Goal: Information Seeking & Learning: Check status

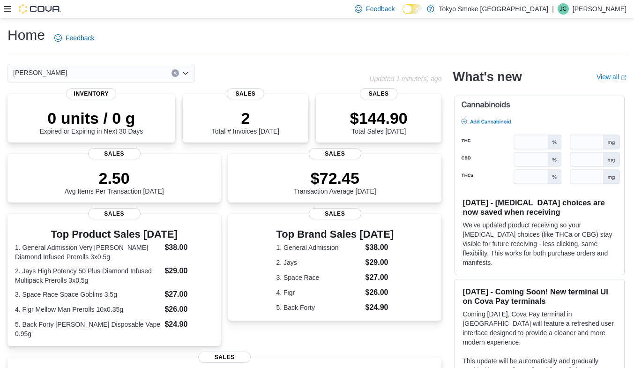
click at [5, 7] on icon at bounding box center [8, 9] width 8 height 8
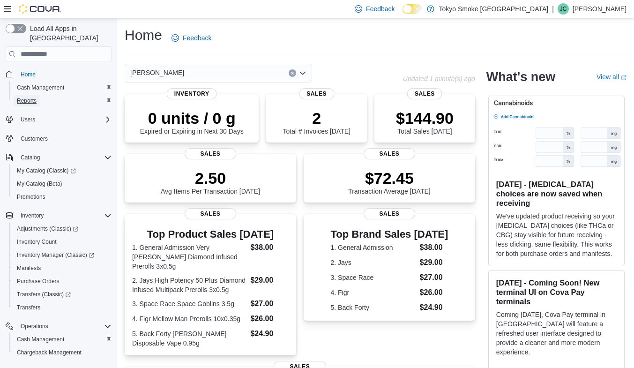
click at [32, 96] on span "Reports" at bounding box center [27, 100] width 20 height 11
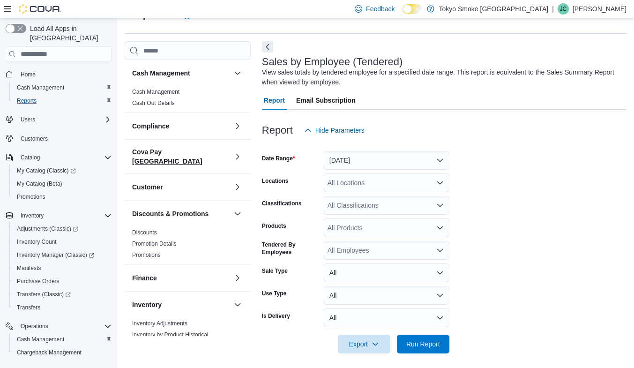
scroll to position [27, 0]
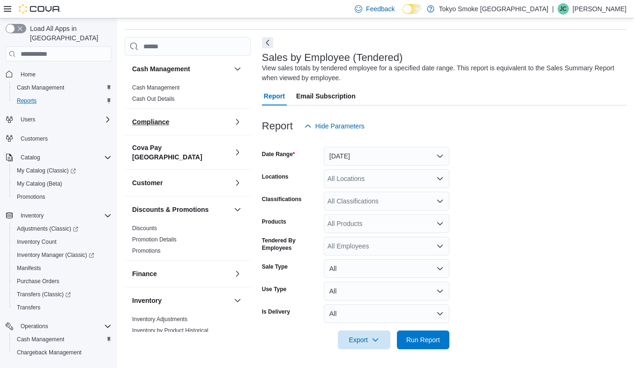
click at [161, 117] on h3 "Compliance" at bounding box center [150, 121] width 37 height 9
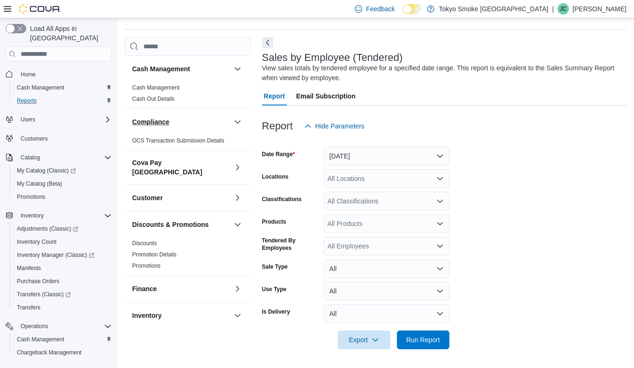
click at [161, 117] on h3 "Compliance" at bounding box center [150, 121] width 37 height 9
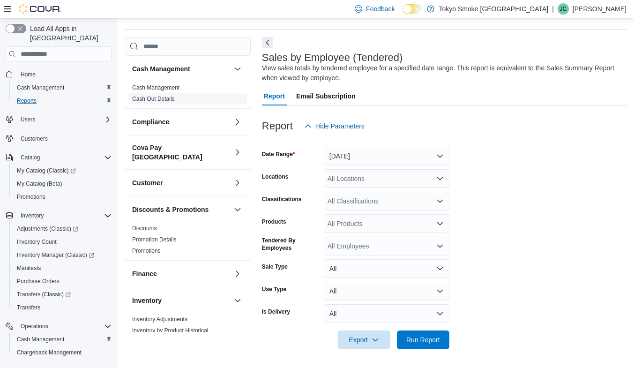
click at [163, 100] on link "Cash Out Details" at bounding box center [153, 99] width 43 height 7
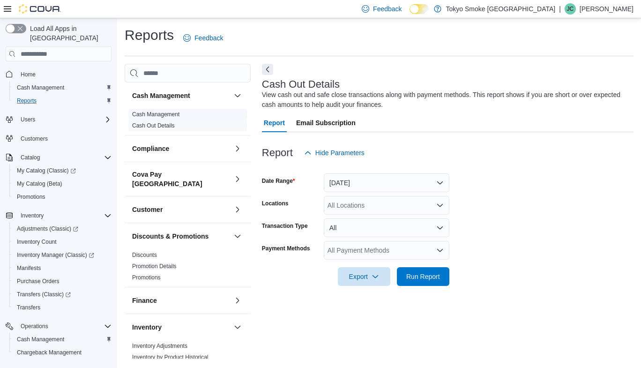
click at [157, 118] on span "Cash Management" at bounding box center [155, 115] width 47 height 8
click at [138, 116] on link "Cash Management" at bounding box center [155, 114] width 47 height 7
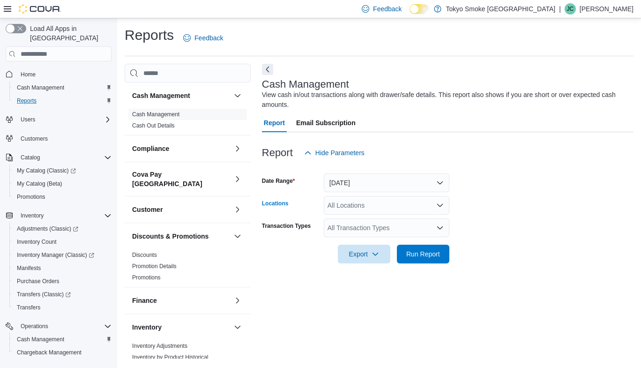
click at [371, 206] on div "All Locations" at bounding box center [387, 205] width 126 height 19
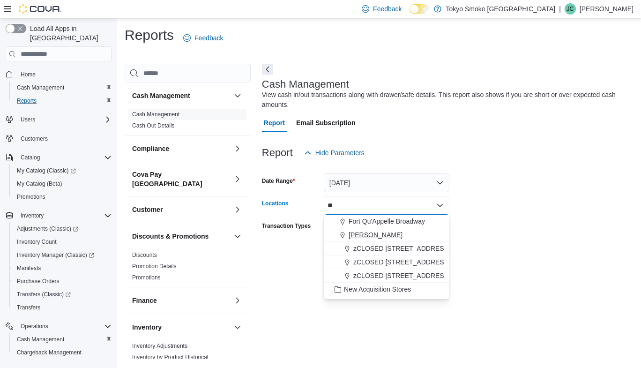
type input "**"
click at [384, 237] on span "[PERSON_NAME]" at bounding box center [376, 234] width 54 height 9
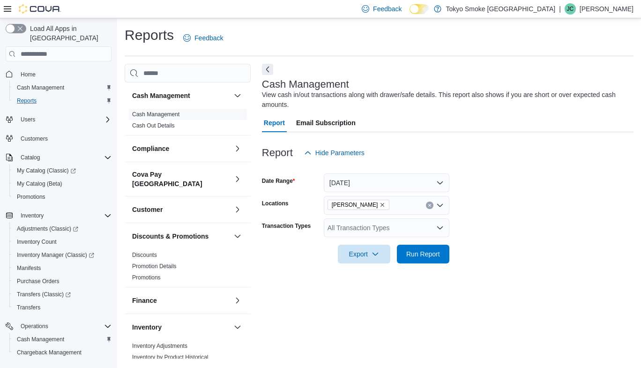
drag, startPoint x: 564, startPoint y: 200, endPoint x: 549, endPoint y: 204, distance: 15.6
click at [565, 200] on form "Date Range Today Locations Regina Quance Transaction Types All Transaction Type…" at bounding box center [448, 212] width 372 height 101
click at [431, 258] on span "Run Report" at bounding box center [424, 253] width 34 height 9
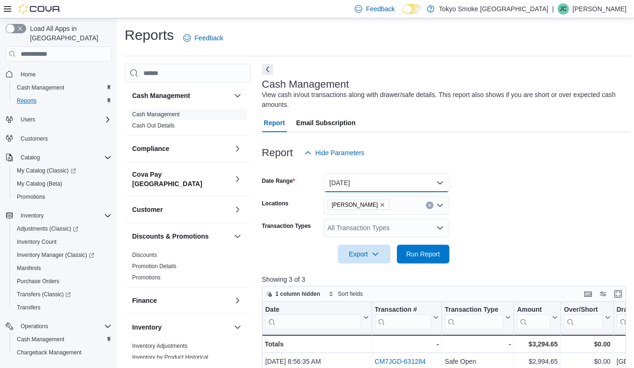
click at [430, 181] on button "Today" at bounding box center [387, 182] width 126 height 19
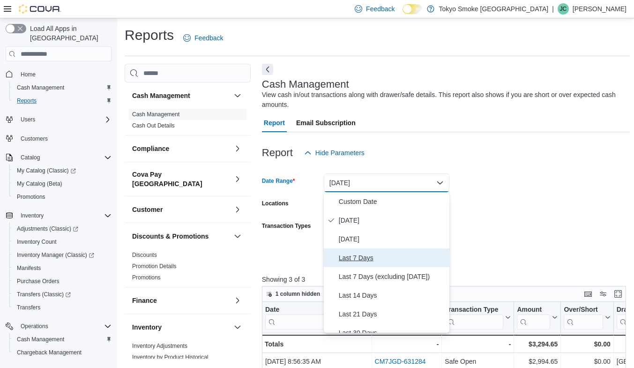
click at [347, 252] on span "Last 7 Days" at bounding box center [392, 257] width 107 height 11
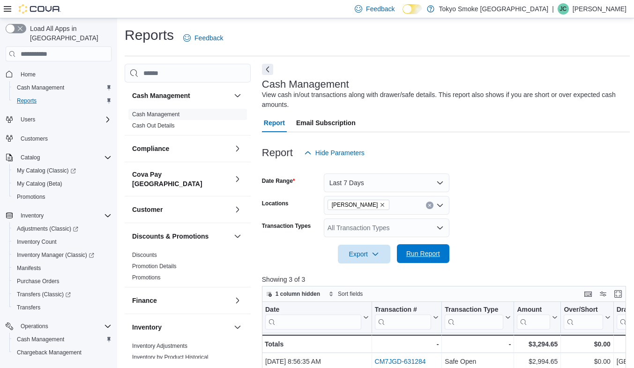
click at [422, 251] on span "Run Report" at bounding box center [424, 253] width 34 height 9
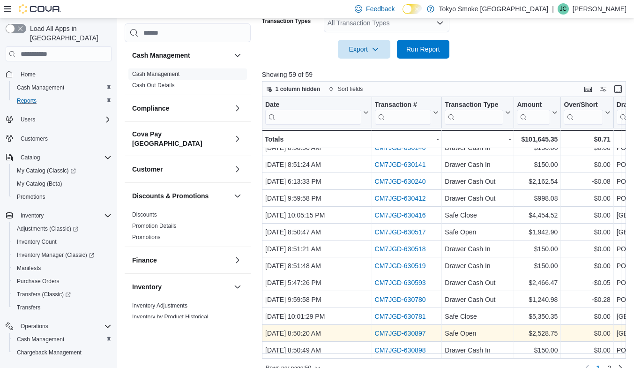
scroll to position [220, 0]
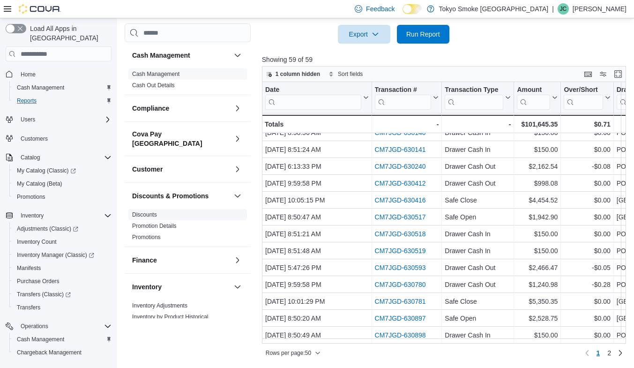
click at [149, 211] on link "Discounts" at bounding box center [144, 214] width 25 height 7
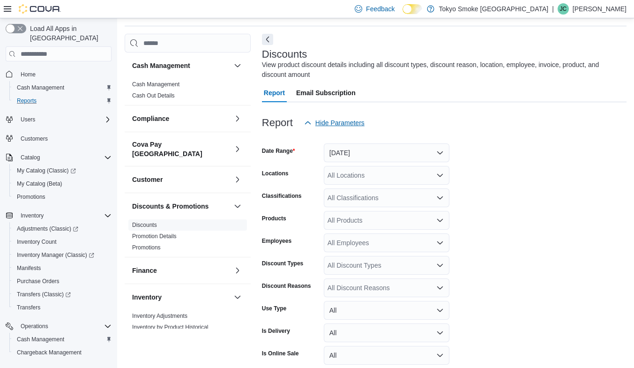
scroll to position [31, 0]
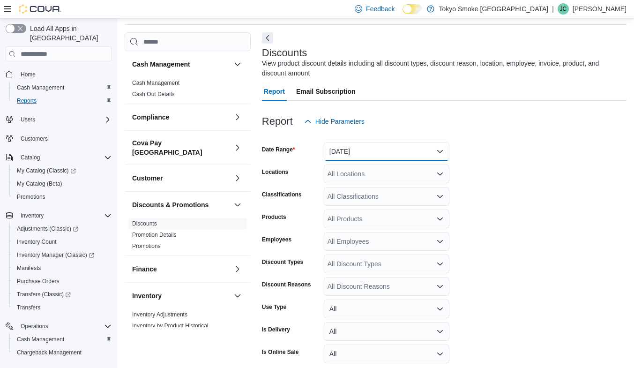
click at [373, 151] on button "[DATE]" at bounding box center [387, 151] width 126 height 19
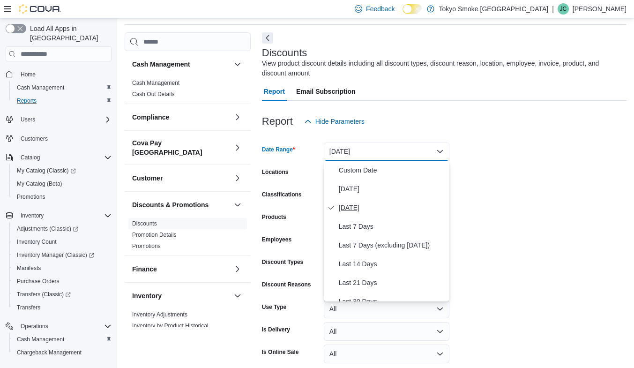
click at [350, 209] on span "[DATE]" at bounding box center [392, 207] width 107 height 11
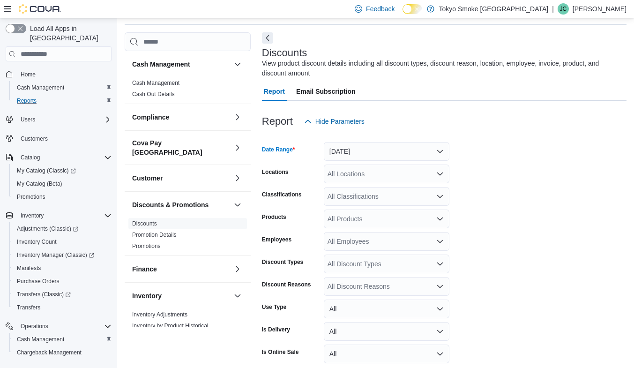
click at [384, 173] on div "All Locations" at bounding box center [387, 174] width 126 height 19
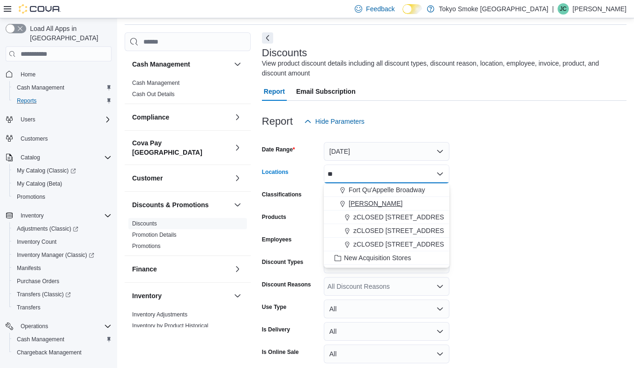
type input "**"
click at [380, 203] on span "[PERSON_NAME]" at bounding box center [376, 203] width 54 height 9
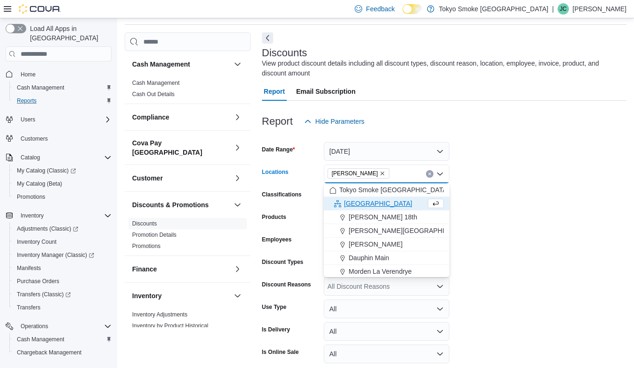
click at [611, 166] on form "Date Range Yesterday Locations Regina Quance Combo box. Selected. Regina Quance…" at bounding box center [444, 260] width 365 height 259
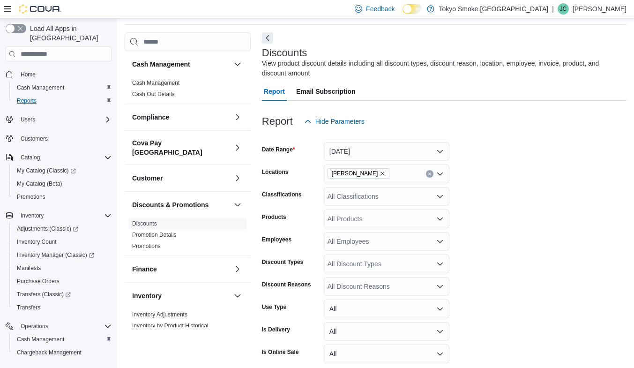
click at [367, 266] on div "All Discount Types" at bounding box center [387, 264] width 126 height 19
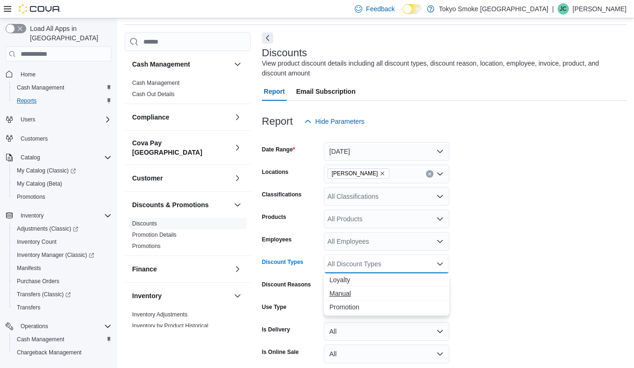
click at [349, 292] on span "Manual" at bounding box center [387, 293] width 114 height 9
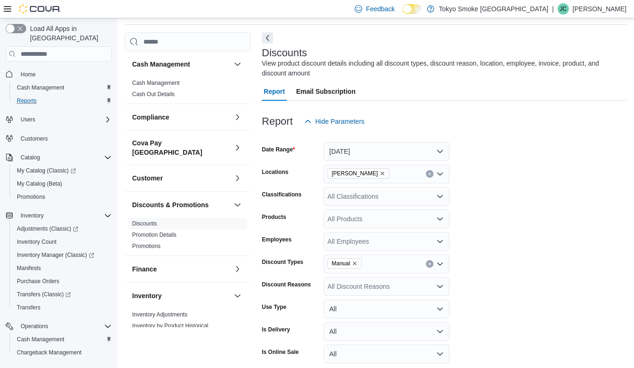
click at [552, 220] on form "Date Range Yesterday Locations Regina Quance Classifications All Classification…" at bounding box center [444, 260] width 365 height 259
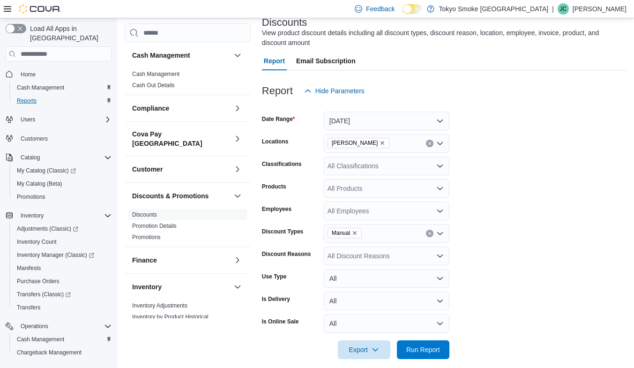
scroll to position [72, 0]
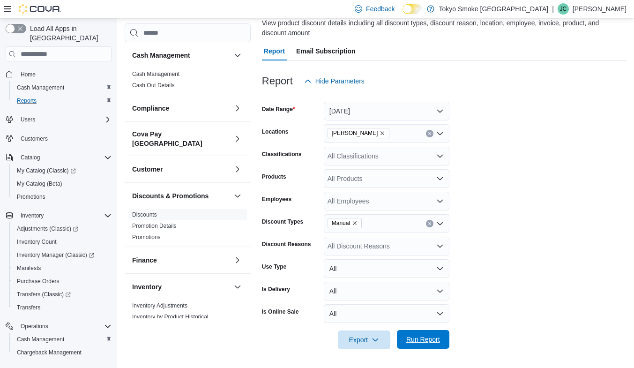
click at [424, 340] on span "Run Report" at bounding box center [424, 339] width 34 height 9
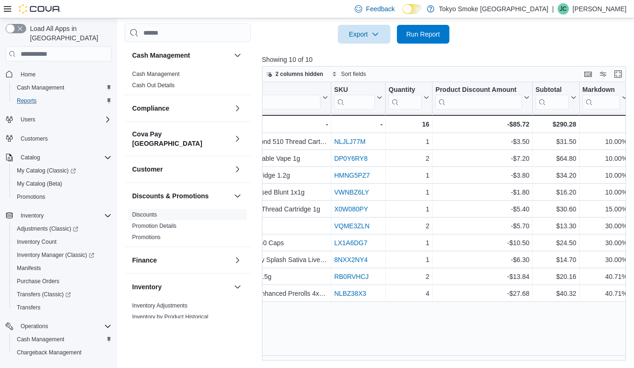
scroll to position [0, 957]
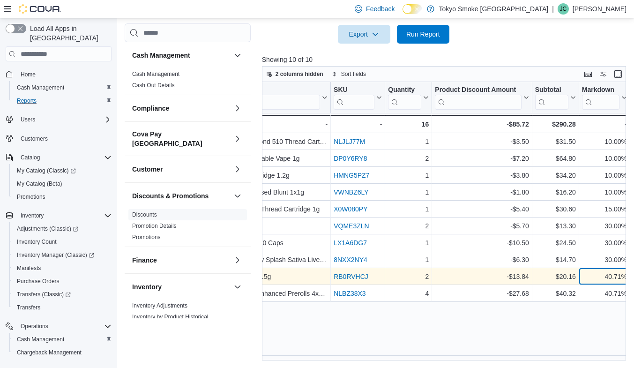
click at [608, 279] on div "40.71%" at bounding box center [604, 276] width 45 height 11
drag, startPoint x: 600, startPoint y: 275, endPoint x: 627, endPoint y: 275, distance: 27.7
click at [627, 275] on div "40.71% - Markdown, column 17, row 9" at bounding box center [605, 276] width 51 height 17
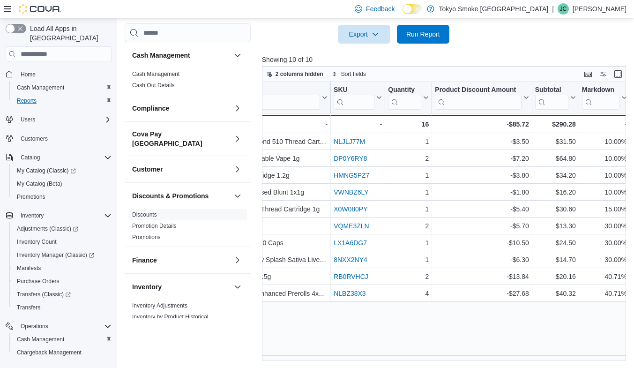
click at [578, 316] on div "Discount Reason Click to view column header actions Discount Type Click to view…" at bounding box center [446, 221] width 368 height 279
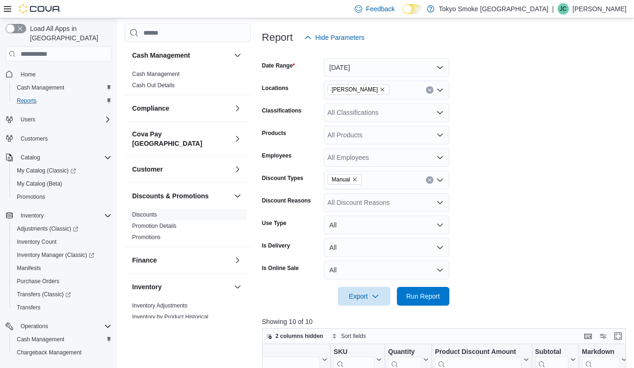
scroll to position [0, 0]
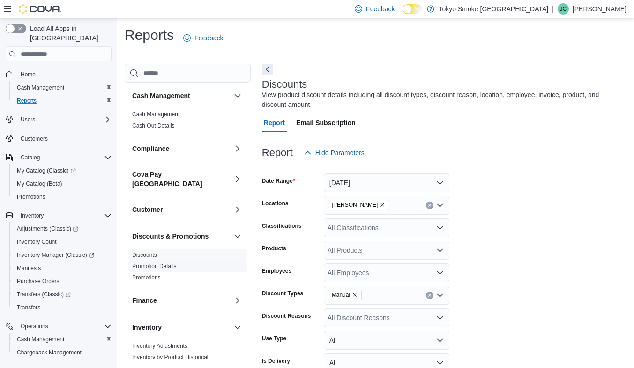
click at [169, 263] on link "Promotion Details" at bounding box center [154, 266] width 45 height 7
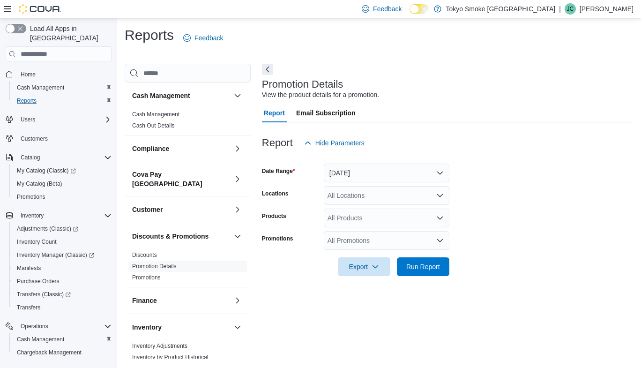
click at [370, 200] on div "All Locations" at bounding box center [387, 195] width 126 height 19
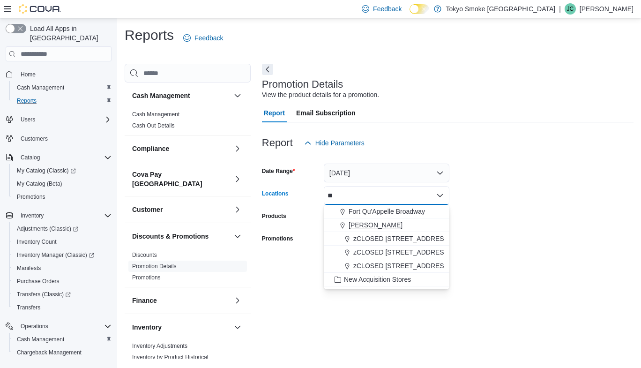
type input "**"
click at [366, 227] on span "[PERSON_NAME]" at bounding box center [376, 224] width 54 height 9
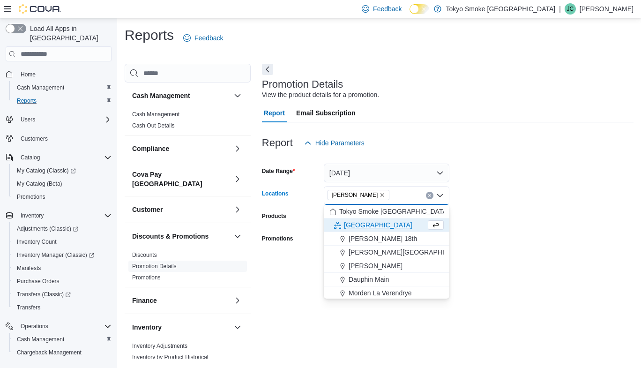
click at [523, 273] on form "Date Range Yesterday Locations Regina Quance Combo box. Selected. Regina Quance…" at bounding box center [448, 214] width 372 height 124
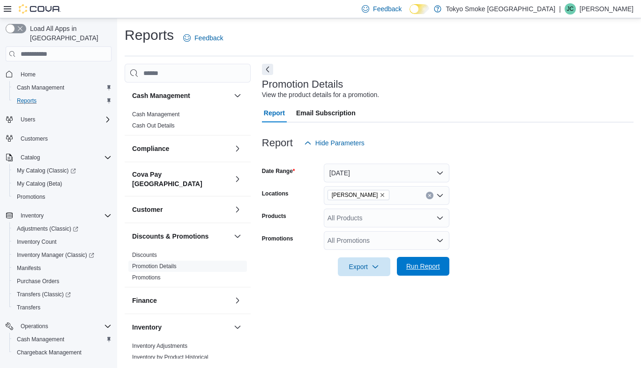
click at [428, 269] on span "Run Report" at bounding box center [424, 266] width 34 height 9
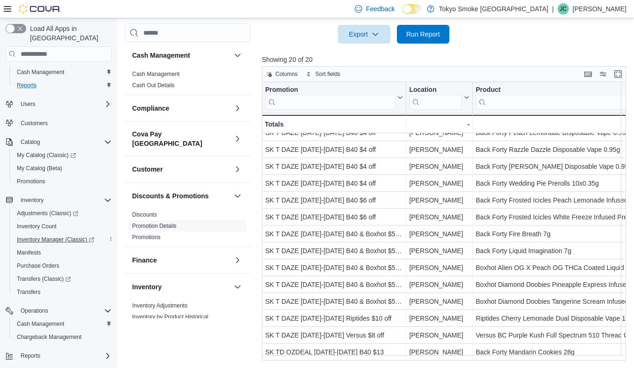
scroll to position [30, 0]
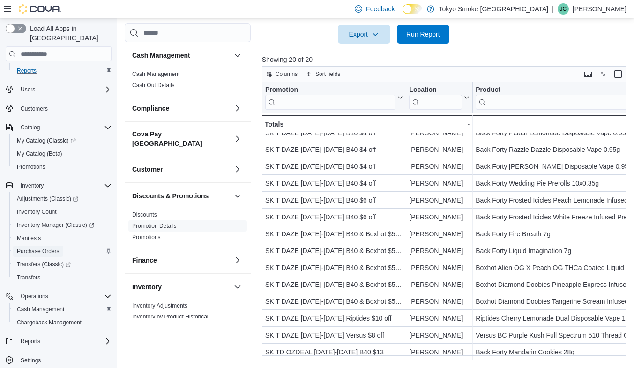
click at [52, 248] on span "Purchase Orders" at bounding box center [38, 252] width 43 height 8
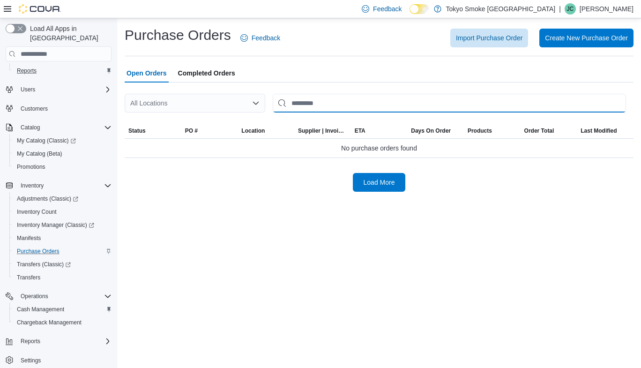
click at [331, 100] on input "This is a search bar. After typing your query, hit enter to filter the results …" at bounding box center [450, 103] width 354 height 19
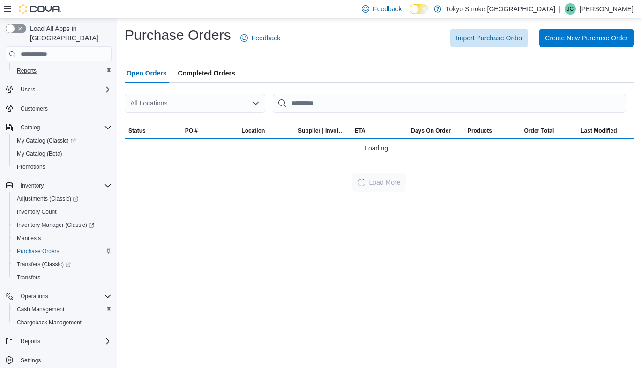
click at [219, 104] on div "All Locations" at bounding box center [195, 103] width 141 height 19
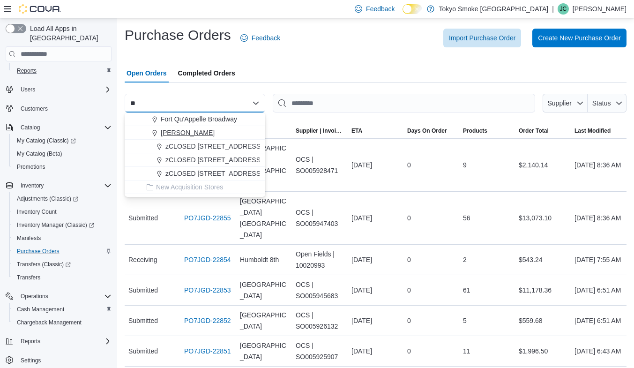
type input "**"
click at [213, 136] on div "[PERSON_NAME]" at bounding box center [201, 132] width 118 height 9
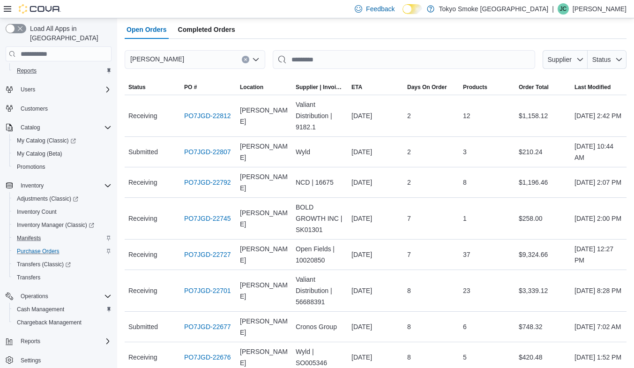
scroll to position [25, 0]
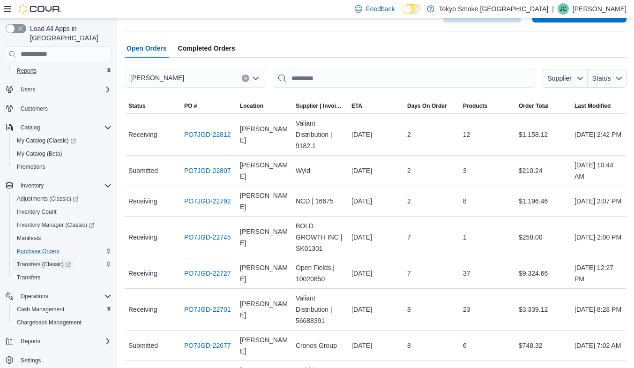
click at [39, 261] on span "Transfers (Classic)" at bounding box center [44, 265] width 54 height 8
click at [48, 221] on span "Inventory Manager (Classic)" at bounding box center [55, 225] width 77 height 8
click at [45, 208] on span "Inventory Count" at bounding box center [37, 212] width 40 height 8
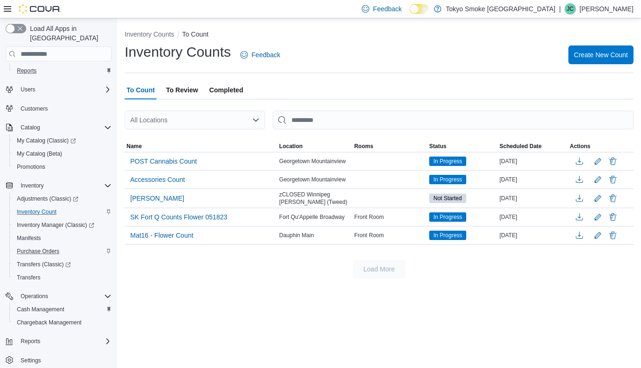
click at [192, 116] on div "All Locations" at bounding box center [195, 120] width 141 height 19
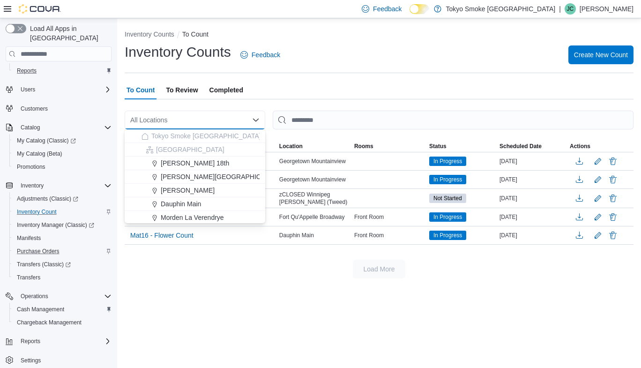
click at [301, 279] on div "Inventory Counts To Count Inventory Counts Feedback Create New Count To Count T…" at bounding box center [379, 152] width 524 height 268
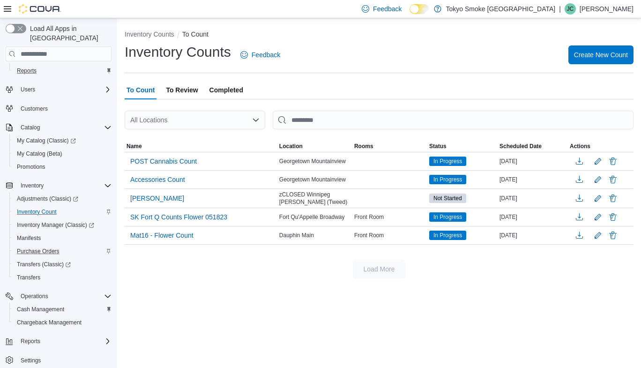
click at [171, 119] on div "All Locations" at bounding box center [195, 120] width 141 height 19
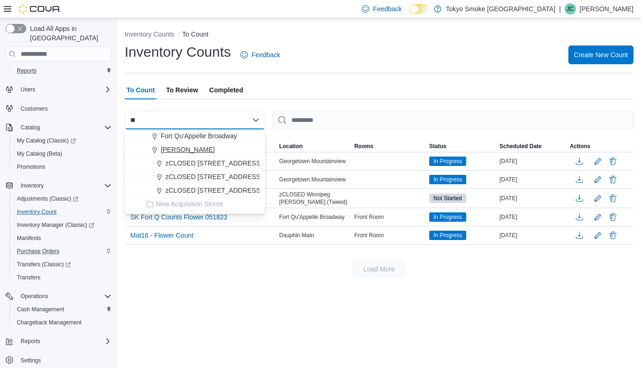
type input "**"
click at [191, 148] on span "[PERSON_NAME]" at bounding box center [188, 149] width 54 height 9
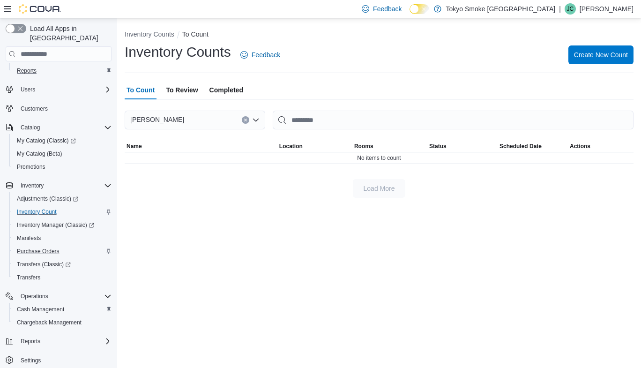
click at [181, 90] on span "To Review" at bounding box center [182, 90] width 32 height 19
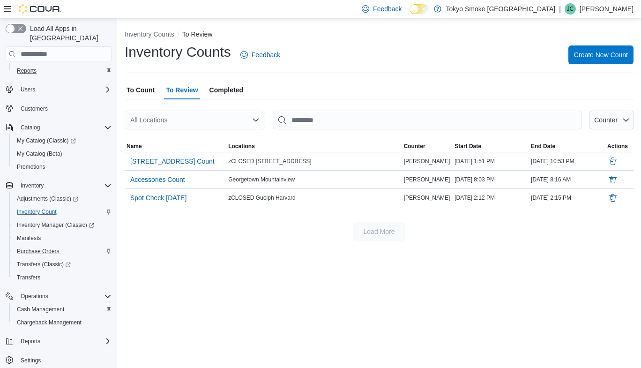
click at [219, 89] on span "Completed" at bounding box center [227, 90] width 34 height 19
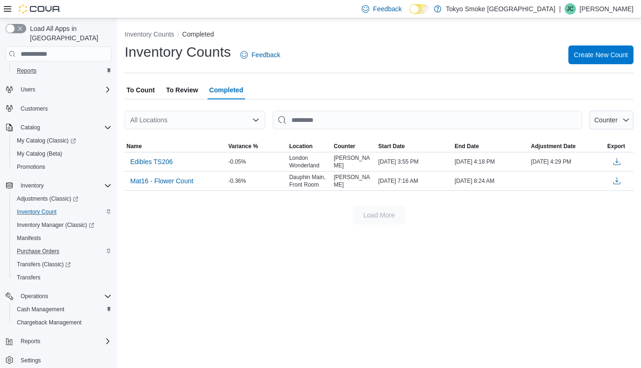
click at [153, 89] on span "To Count" at bounding box center [141, 90] width 28 height 19
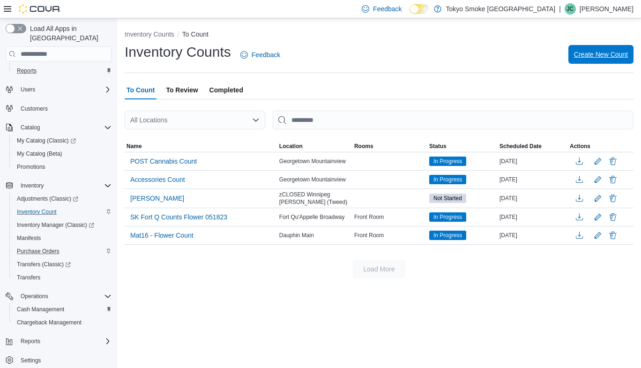
click at [613, 49] on span "Create New Count" at bounding box center [601, 54] width 54 height 19
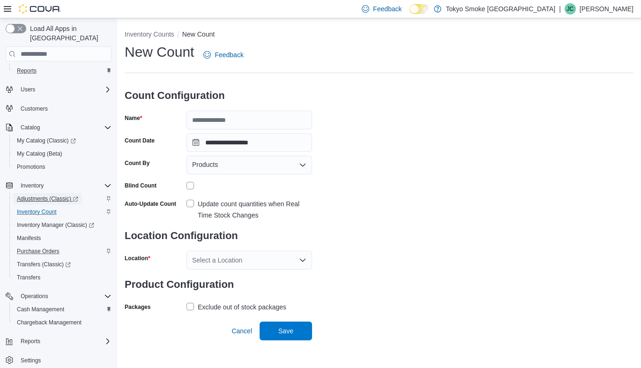
click at [59, 195] on span "Adjustments (Classic)" at bounding box center [47, 199] width 61 height 8
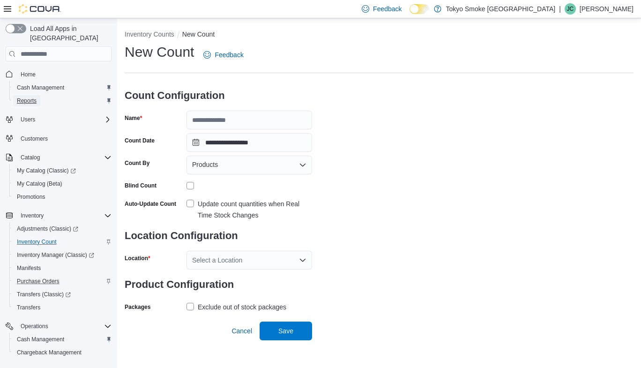
click at [30, 97] on span "Reports" at bounding box center [27, 101] width 20 height 8
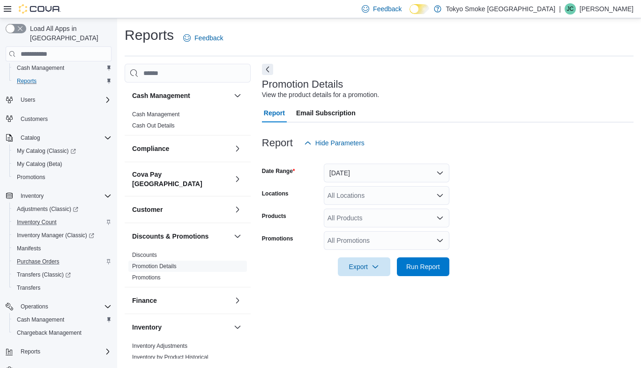
scroll to position [30, 0]
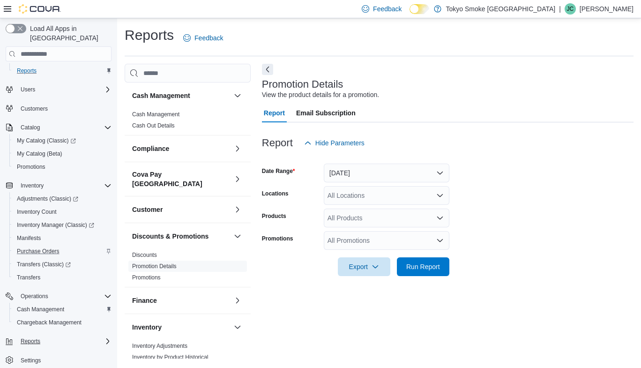
click at [47, 336] on div "Reports" at bounding box center [64, 341] width 95 height 11
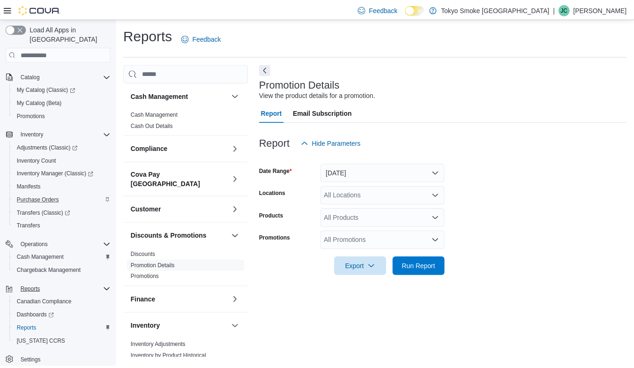
scroll to position [83, 0]
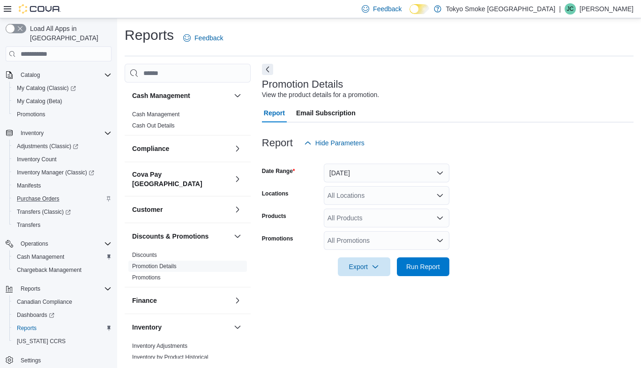
click at [13, 356] on icon "Complex example" at bounding box center [10, 360] width 8 height 8
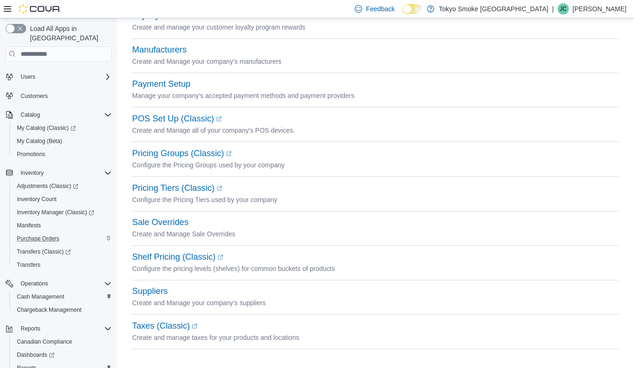
scroll to position [83, 0]
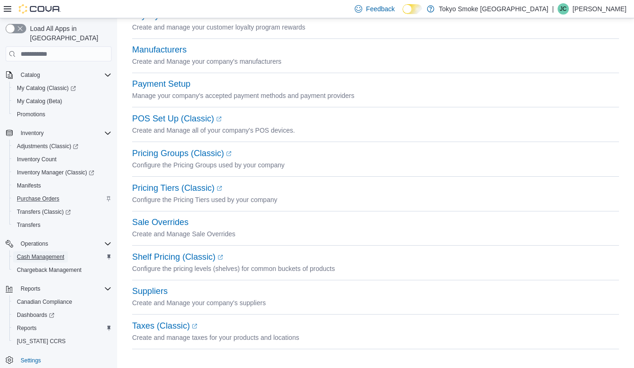
click at [51, 253] on span "Cash Management" at bounding box center [40, 257] width 47 height 8
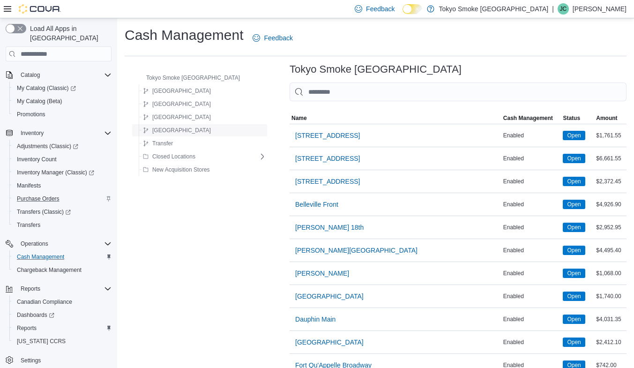
click at [175, 130] on span "Saskatchewan" at bounding box center [181, 131] width 59 height 8
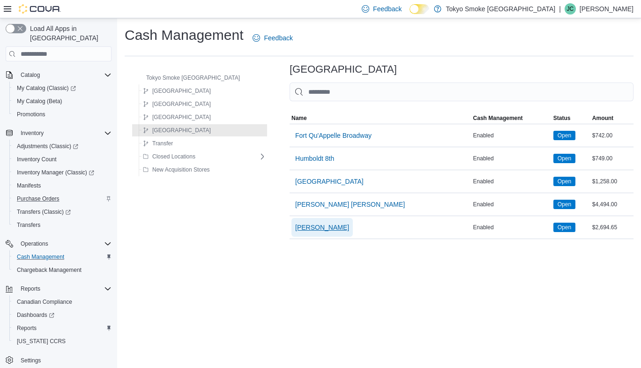
click at [295, 224] on span "[PERSON_NAME]" at bounding box center [322, 227] width 54 height 9
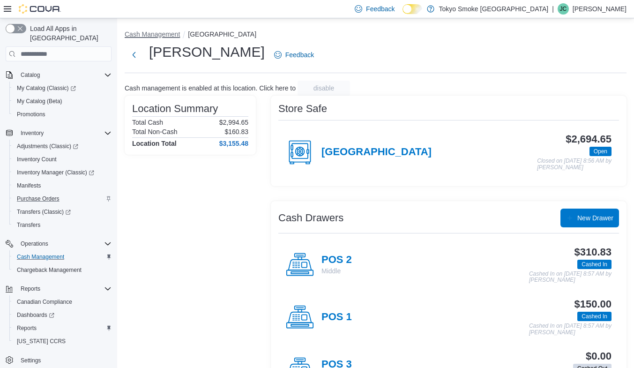
click at [154, 33] on button "Cash Management" at bounding box center [152, 34] width 55 height 8
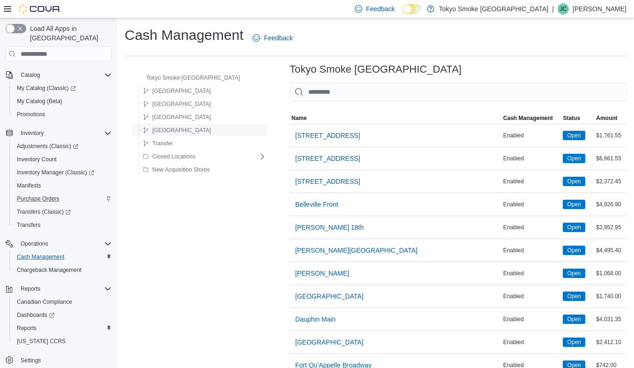
click at [177, 131] on span "Saskatchewan" at bounding box center [181, 131] width 59 height 8
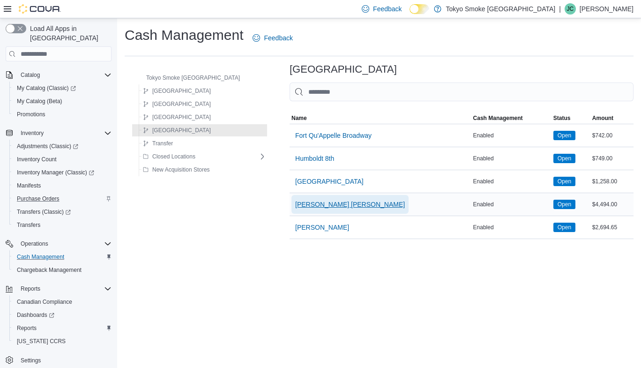
click at [309, 205] on span "Melville Prince William" at bounding box center [350, 204] width 110 height 9
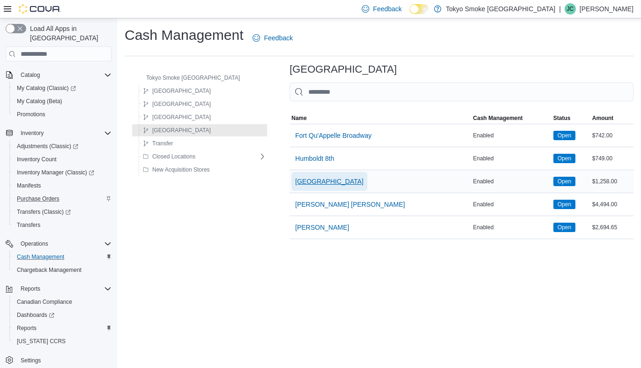
click at [324, 181] on span "Meadow Lake Centre" at bounding box center [329, 181] width 68 height 9
click at [308, 158] on span "Humboldt 8th" at bounding box center [314, 158] width 39 height 9
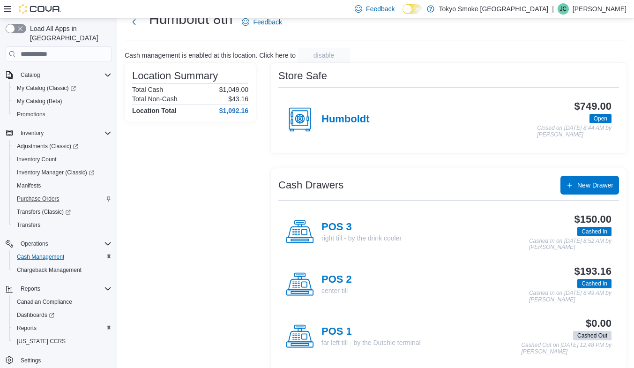
scroll to position [43, 0]
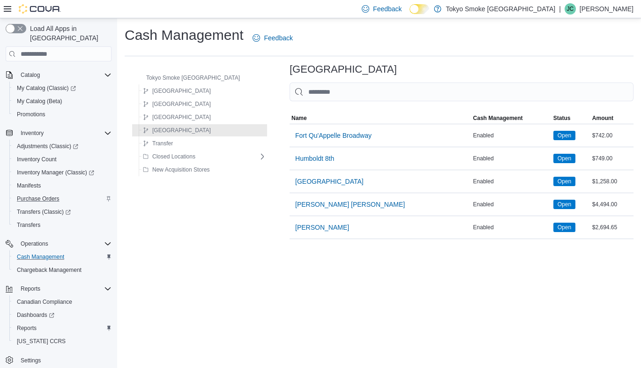
click at [328, 134] on span "Fort Qu'Appelle Broadway" at bounding box center [333, 135] width 76 height 9
click at [426, 319] on div "Cash Management Feedback Tokyo Smoke Canada Manitoba Newfoundland Ontario Saska…" at bounding box center [379, 193] width 524 height 350
click at [43, 11] on img at bounding box center [40, 8] width 42 height 9
click at [9, 6] on icon at bounding box center [8, 9] width 8 height 8
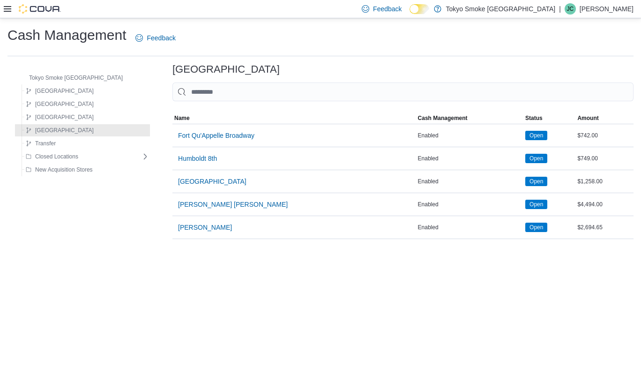
click at [45, 5] on img at bounding box center [40, 8] width 42 height 9
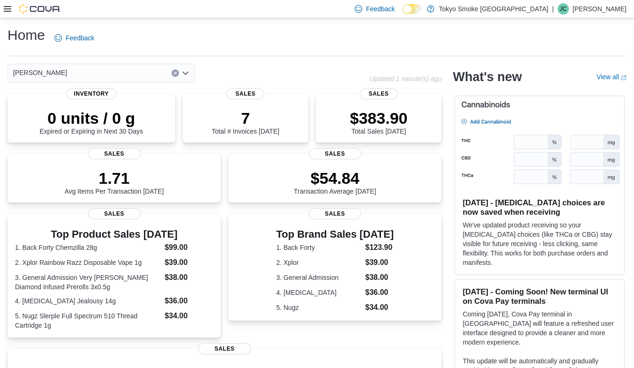
click at [9, 10] on icon at bounding box center [8, 9] width 8 height 8
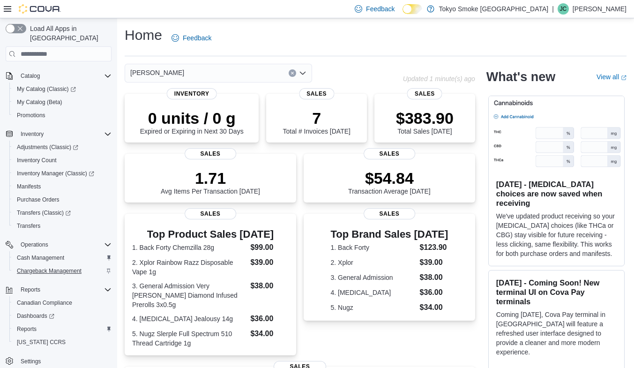
scroll to position [83, 0]
click at [32, 285] on span "Reports" at bounding box center [31, 289] width 20 height 8
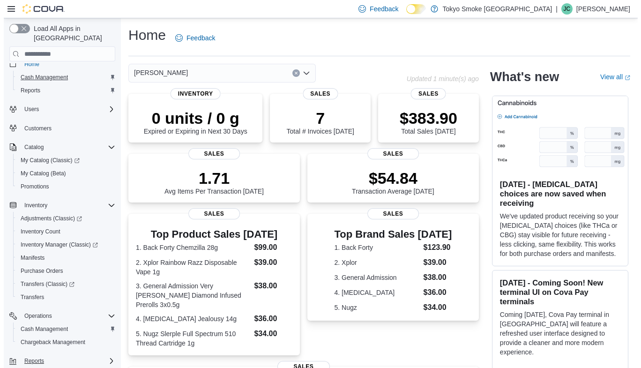
scroll to position [0, 0]
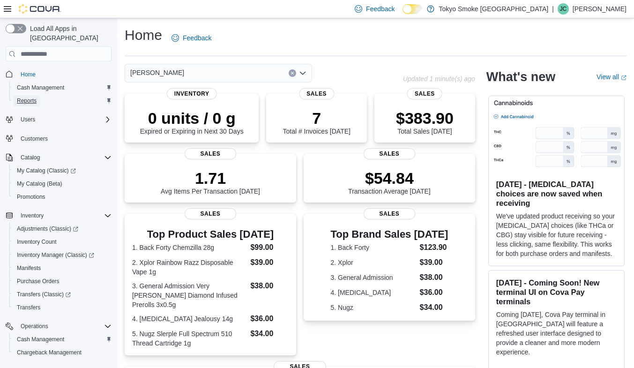
click at [38, 95] on link "Reports" at bounding box center [26, 100] width 27 height 11
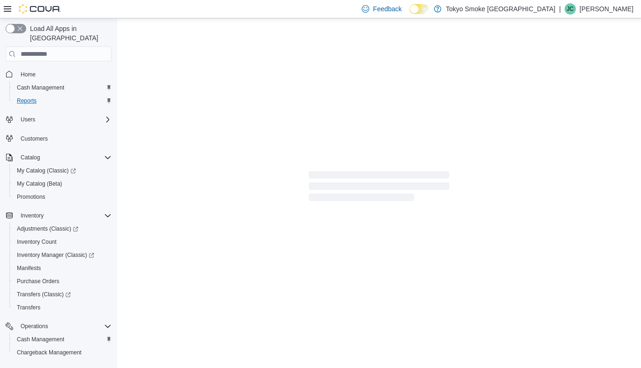
click at [8, 9] on icon at bounding box center [8, 9] width 8 height 6
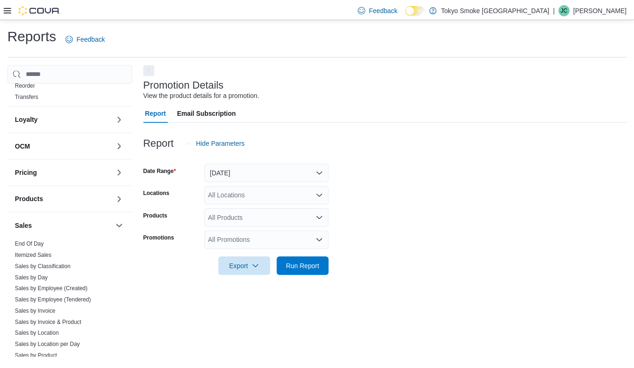
scroll to position [422, 0]
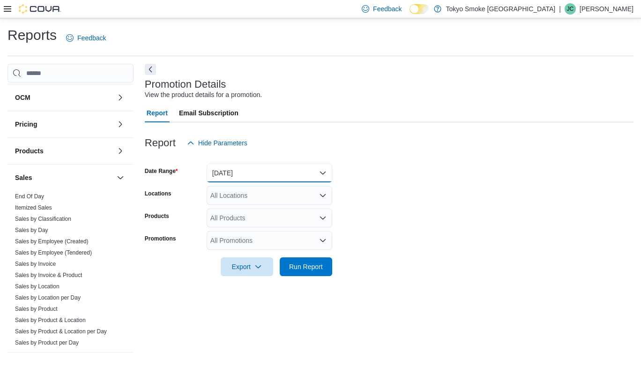
click at [284, 176] on button "Yesterday" at bounding box center [270, 173] width 126 height 19
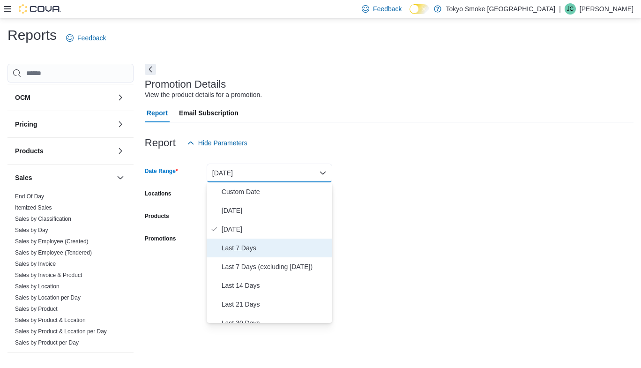
click at [231, 248] on span "Last 7 Days" at bounding box center [275, 247] width 107 height 11
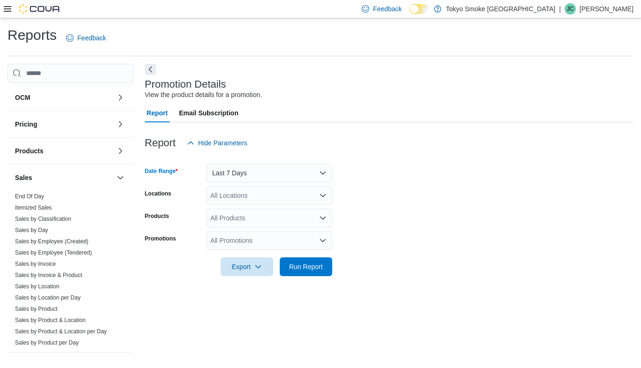
click at [279, 192] on div "All Locations" at bounding box center [270, 195] width 126 height 19
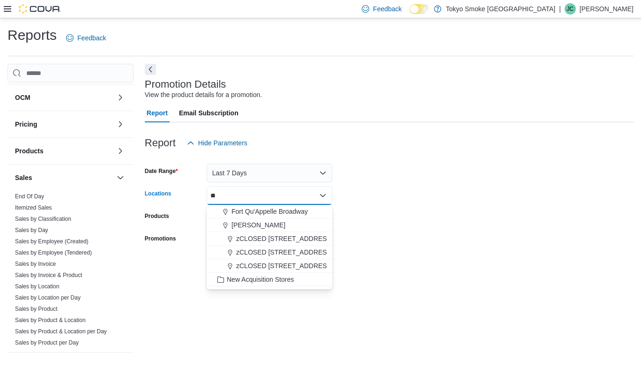
type input "**"
click at [428, 191] on form "Date Range Last 7 Days Locations ** Combo box. Selected. qu. Selected. Combo bo…" at bounding box center [389, 214] width 489 height 124
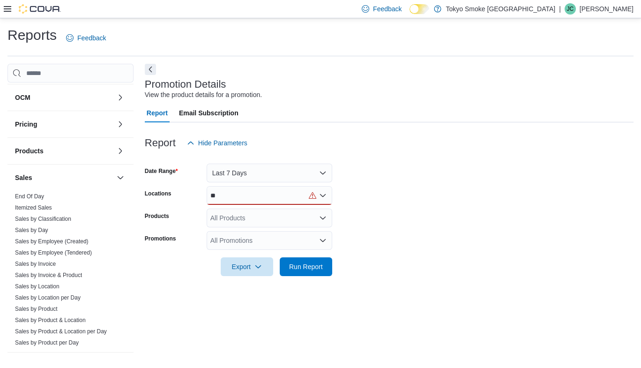
click at [275, 198] on div "**" at bounding box center [270, 195] width 126 height 19
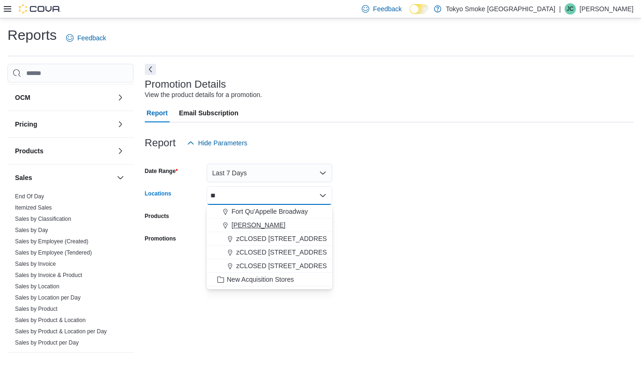
click at [269, 221] on span "[PERSON_NAME]" at bounding box center [259, 224] width 54 height 9
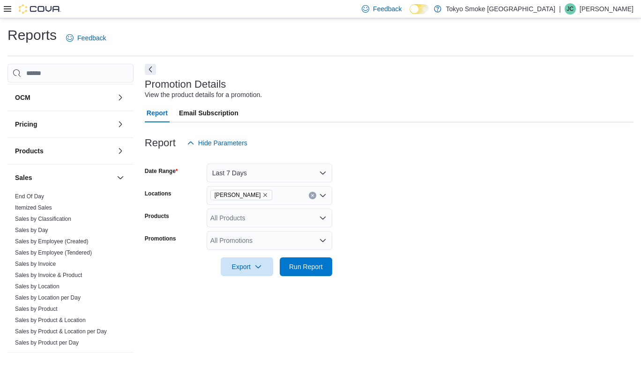
drag, startPoint x: 460, startPoint y: 252, endPoint x: 408, endPoint y: 255, distance: 51.7
click at [460, 251] on div at bounding box center [389, 254] width 489 height 8
click at [321, 267] on span "Run Report" at bounding box center [306, 266] width 34 height 9
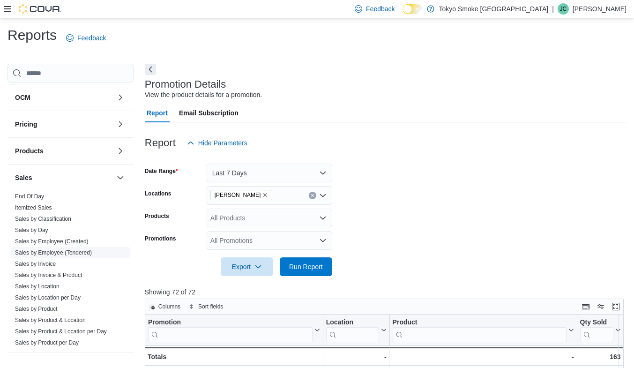
click at [51, 249] on link "Sales by Employee (Tendered)" at bounding box center [53, 252] width 77 height 7
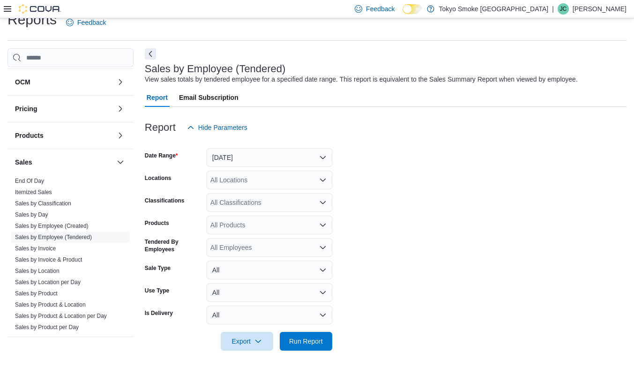
scroll to position [17, 0]
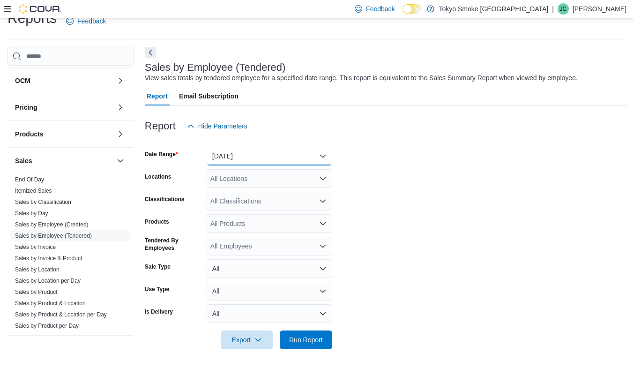
click at [242, 151] on button "Yesterday" at bounding box center [270, 156] width 126 height 19
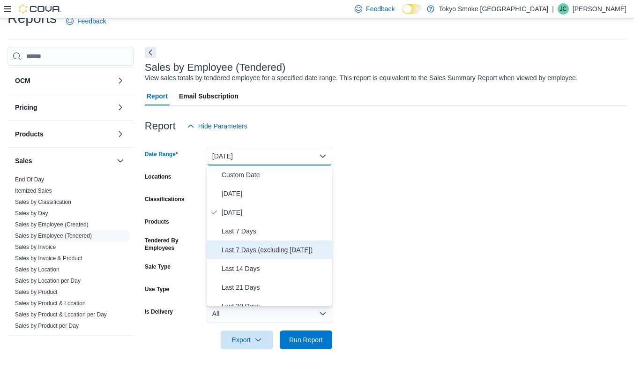
click at [244, 251] on span "Last 7 Days (excluding today)" at bounding box center [275, 249] width 107 height 11
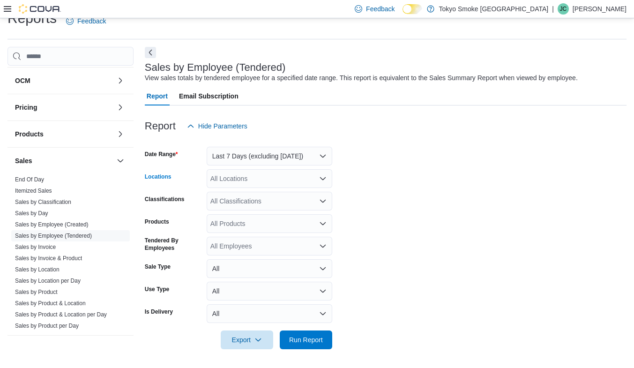
click at [245, 178] on div "All Locations" at bounding box center [270, 178] width 126 height 19
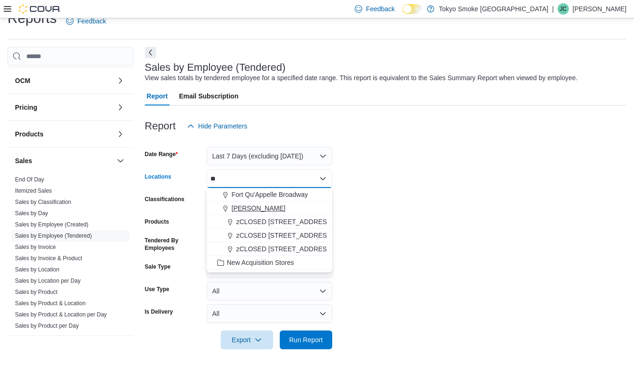
type input "**"
click at [264, 206] on span "[PERSON_NAME]" at bounding box center [259, 207] width 54 height 9
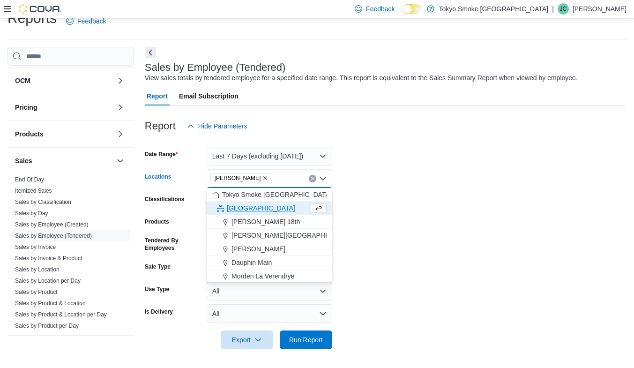
click at [382, 234] on form "Date Range Last 7 Days (excluding today) Locations Regina Quance Combo box. Sel…" at bounding box center [386, 243] width 482 height 214
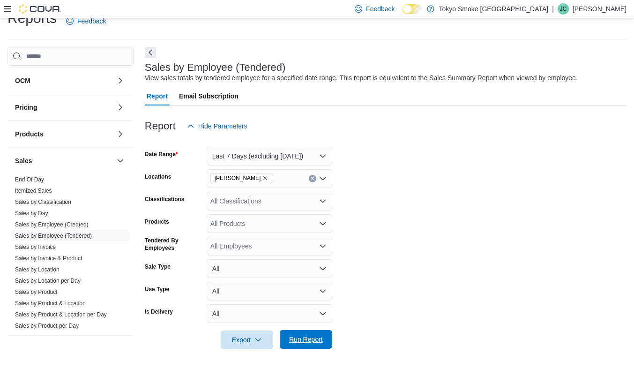
click at [306, 341] on span "Run Report" at bounding box center [306, 339] width 34 height 9
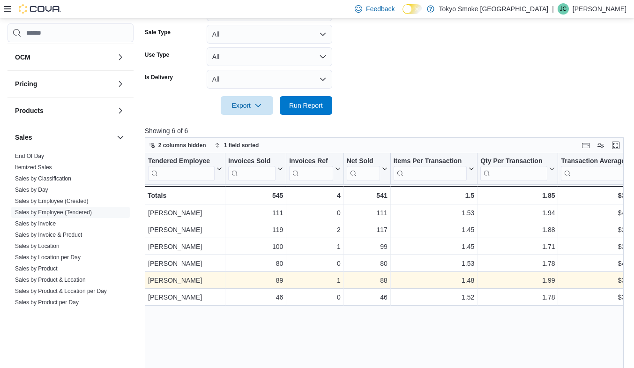
scroll to position [298, 0]
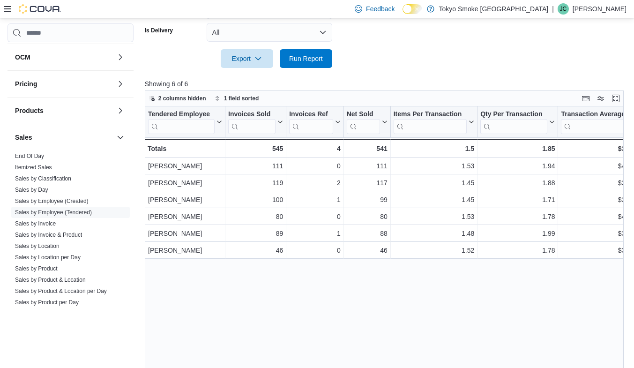
click at [285, 321] on div "Tendered Employee Click to view column header actions Invoices Sold Click to vi…" at bounding box center [387, 245] width 484 height 279
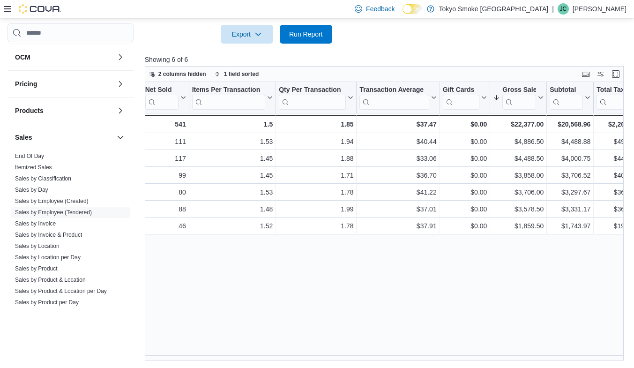
scroll to position [0, 218]
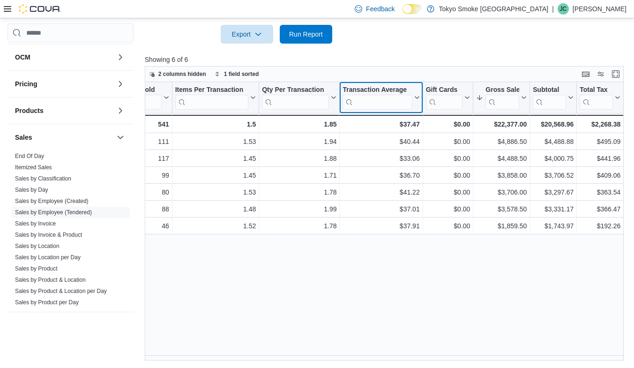
click at [418, 93] on button "Transaction Average" at bounding box center [381, 98] width 77 height 24
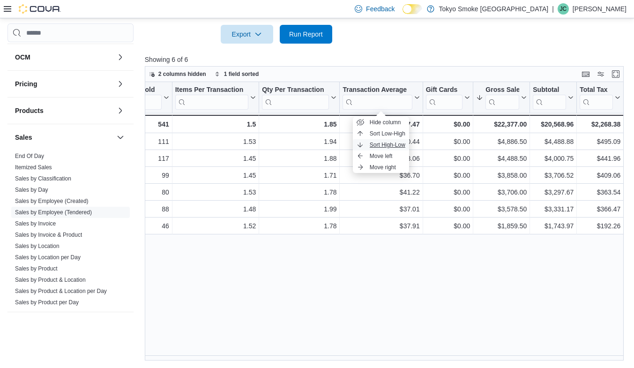
click at [382, 142] on span "Sort High-Low" at bounding box center [388, 145] width 36 height 8
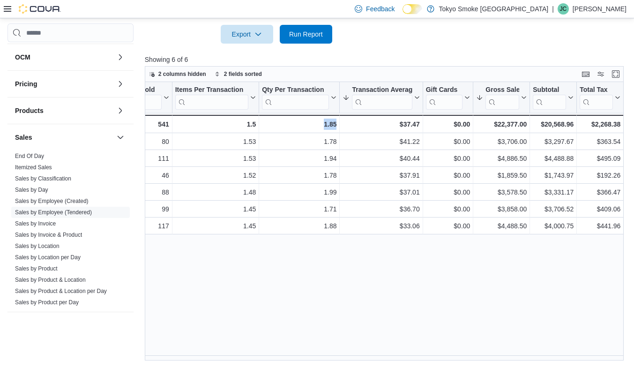
drag, startPoint x: 341, startPoint y: 355, endPoint x: 255, endPoint y: 367, distance: 86.6
click at [255, 367] on div "Reports Feedback Cash Management Cash Management Cash Out Details Compliance OC…" at bounding box center [317, 32] width 634 height 672
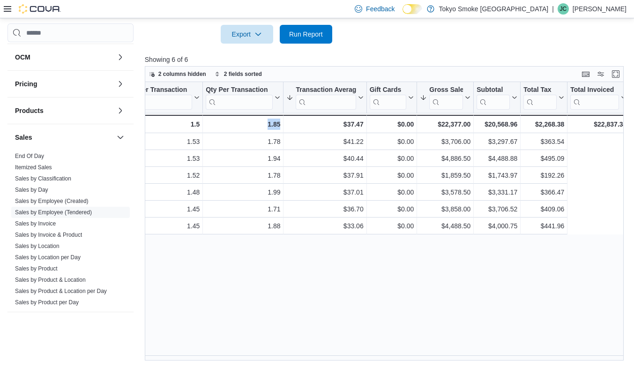
scroll to position [0, 0]
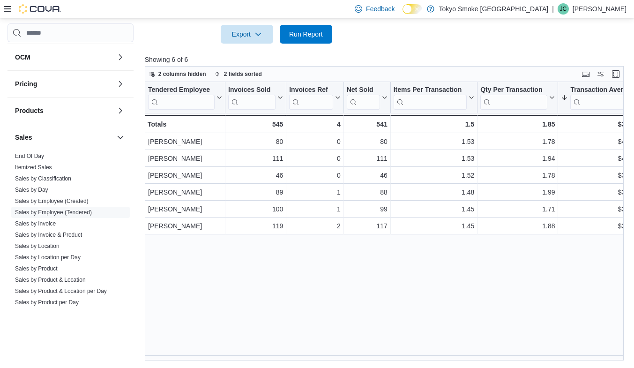
click at [173, 344] on div "Tendered Employee Click to view column header actions Invoices Sold Click to vi…" at bounding box center [387, 221] width 484 height 279
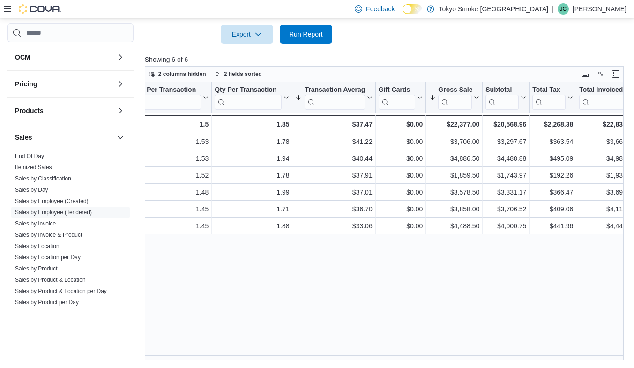
scroll to position [0, 352]
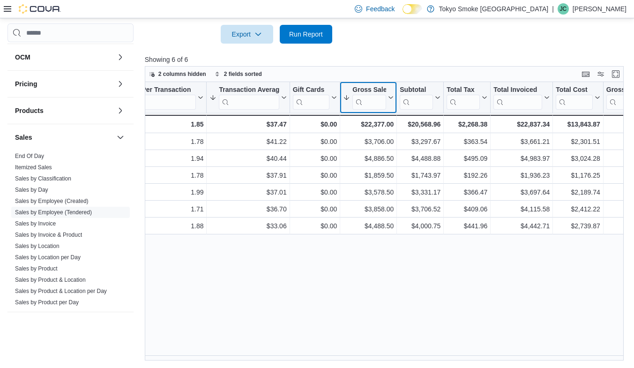
click at [391, 105] on button "Gross Sales" at bounding box center [368, 98] width 51 height 24
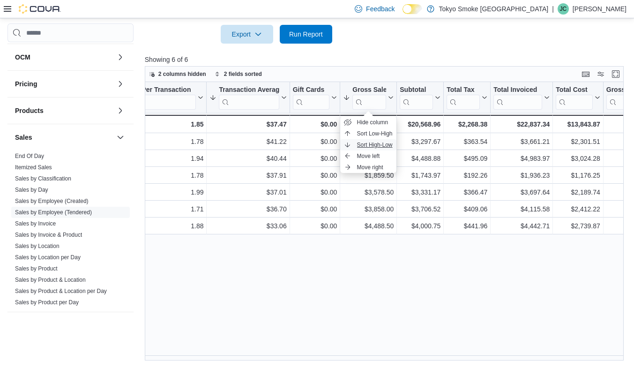
click at [379, 145] on span "Sort High-Low" at bounding box center [375, 145] width 36 height 8
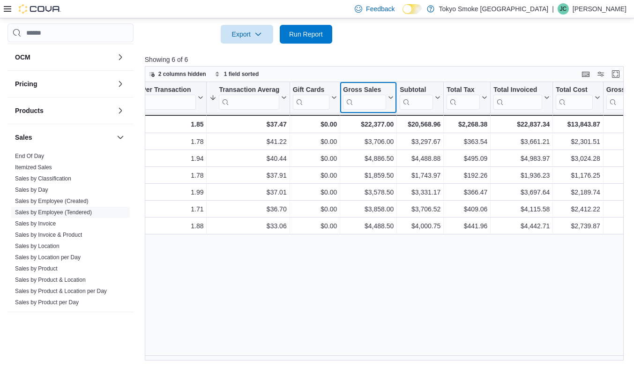
click at [391, 97] on icon at bounding box center [390, 98] width 8 height 6
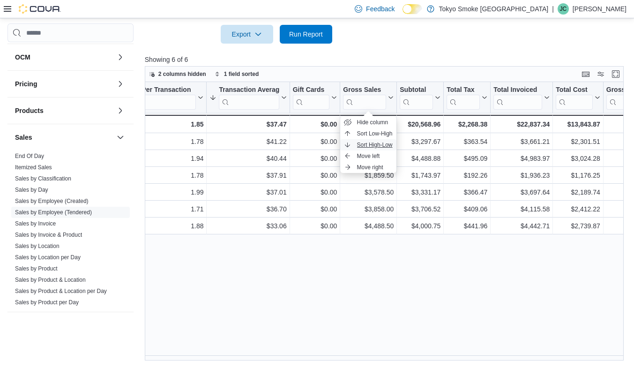
click at [374, 143] on span "Sort High-Low" at bounding box center [375, 145] width 36 height 8
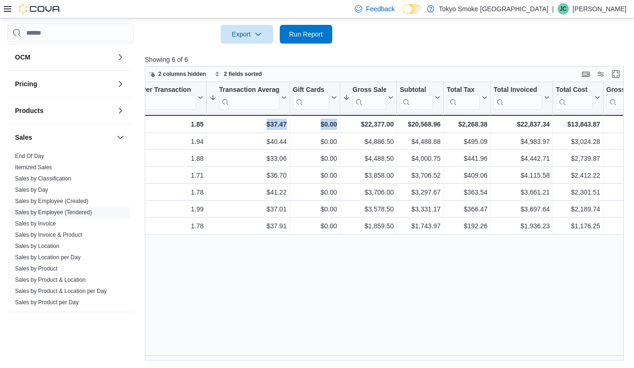
drag, startPoint x: 343, startPoint y: 355, endPoint x: 260, endPoint y: 353, distance: 83.5
click at [260, 353] on div "Tendered Employee Click to view column header actions Invoices Sold Click to vi…" at bounding box center [387, 221] width 484 height 279
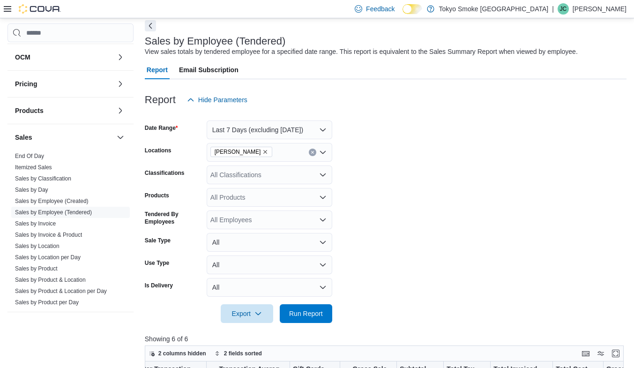
scroll to position [0, 0]
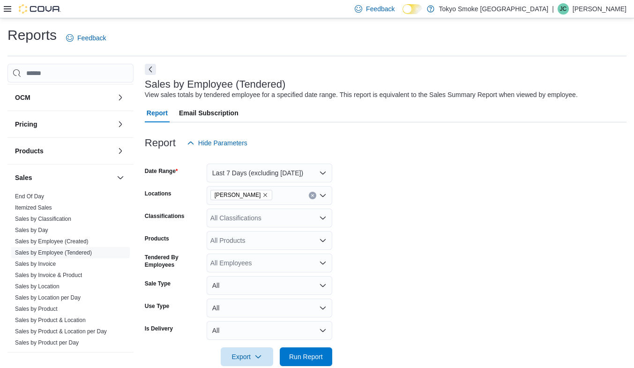
click at [164, 146] on h3 "Report" at bounding box center [160, 142] width 31 height 11
click at [5, 5] on icon at bounding box center [8, 9] width 8 height 8
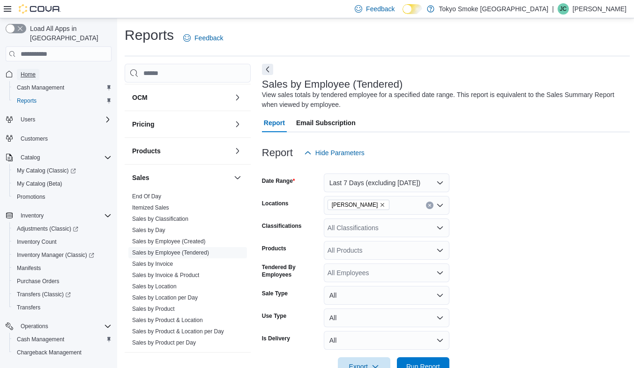
click at [28, 71] on span "Home" at bounding box center [28, 75] width 15 height 8
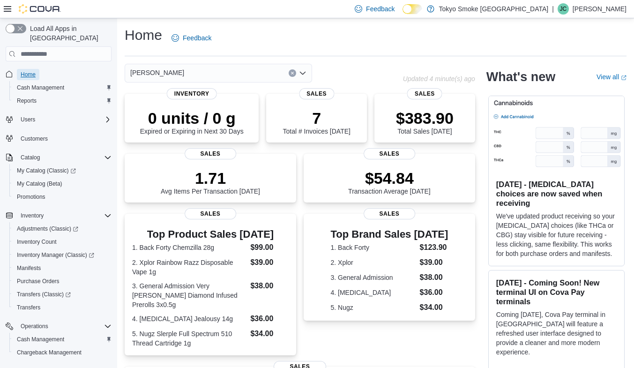
click at [25, 71] on span "Home" at bounding box center [28, 75] width 15 height 8
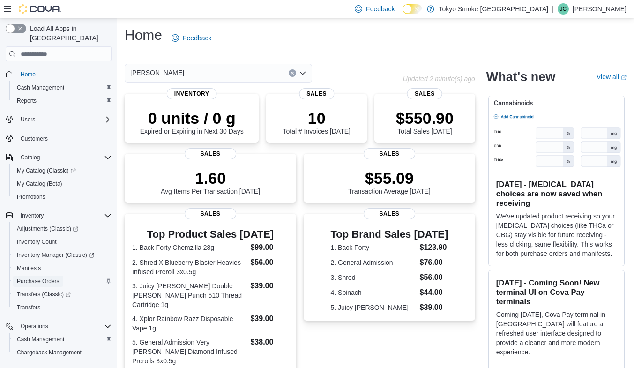
click at [21, 278] on span "Purchase Orders" at bounding box center [38, 282] width 43 height 8
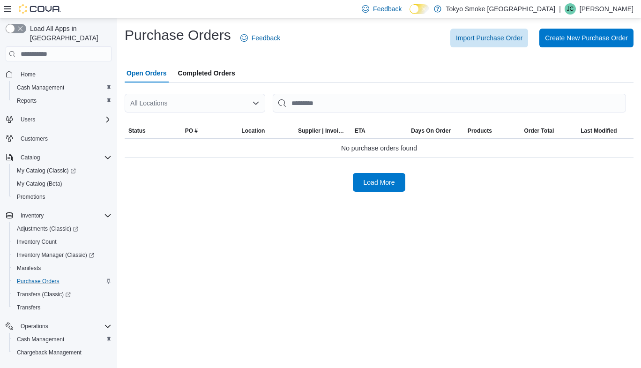
click at [181, 107] on div "All Locations" at bounding box center [195, 103] width 141 height 19
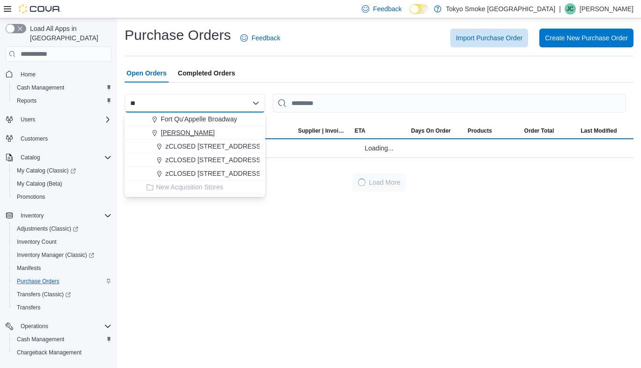
type input "**"
click at [191, 129] on span "[PERSON_NAME]" at bounding box center [188, 132] width 54 height 9
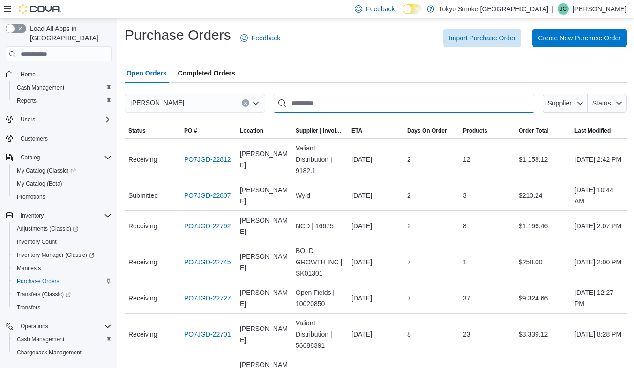
click at [322, 112] on input "This is a search bar. After typing your query, hit enter to filter the results …" at bounding box center [404, 103] width 263 height 19
type input "****"
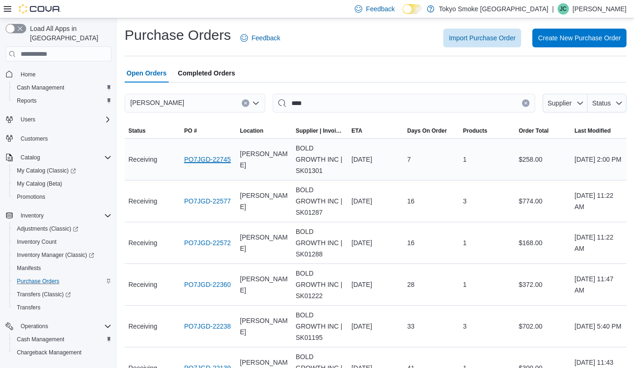
click at [215, 155] on link "PO7JGD-22745" at bounding box center [207, 159] width 47 height 11
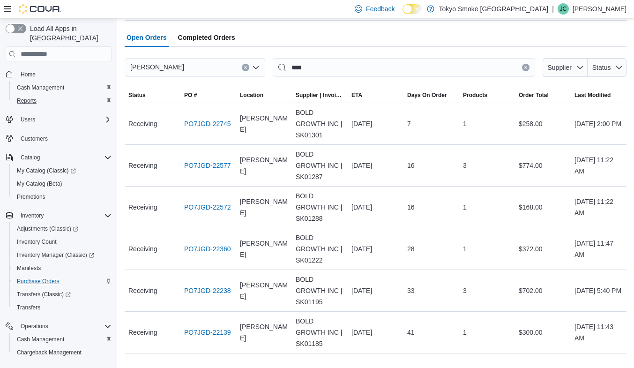
scroll to position [62, 0]
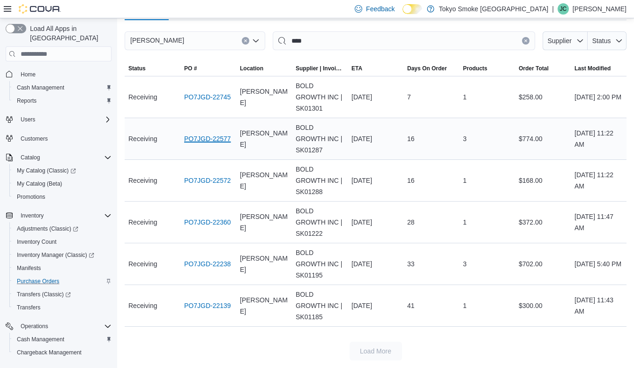
click at [205, 136] on link "PO7JGD-22577" at bounding box center [207, 138] width 47 height 11
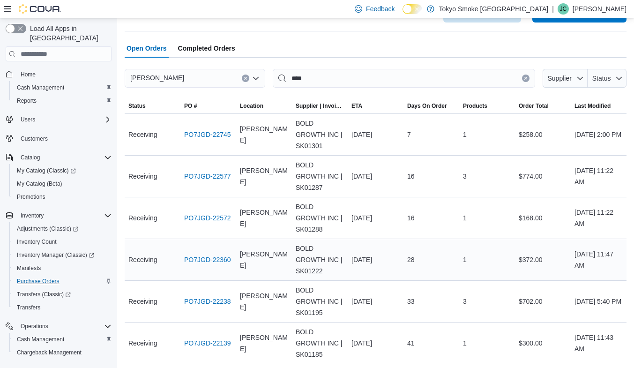
scroll to position [0, 0]
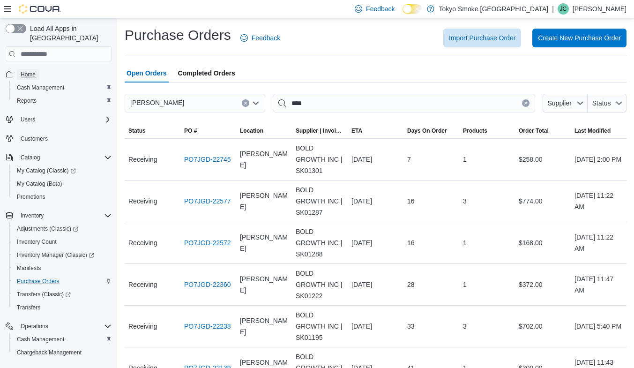
click at [32, 71] on span "Home" at bounding box center [28, 75] width 15 height 8
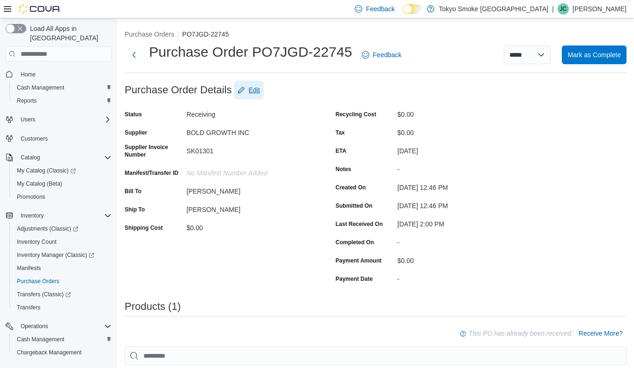
click at [260, 85] on span "Edit" at bounding box center [254, 89] width 11 height 9
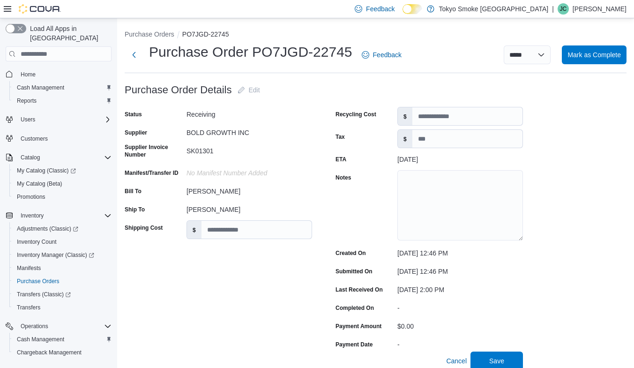
click at [249, 172] on div "No Manifest Number added" at bounding box center [250, 171] width 126 height 11
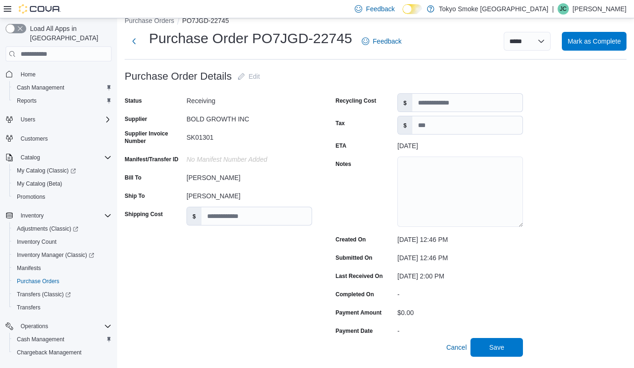
scroll to position [3, 0]
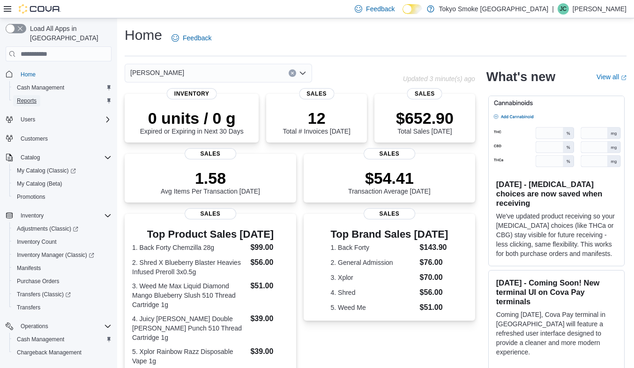
click at [35, 97] on span "Reports" at bounding box center [27, 101] width 20 height 8
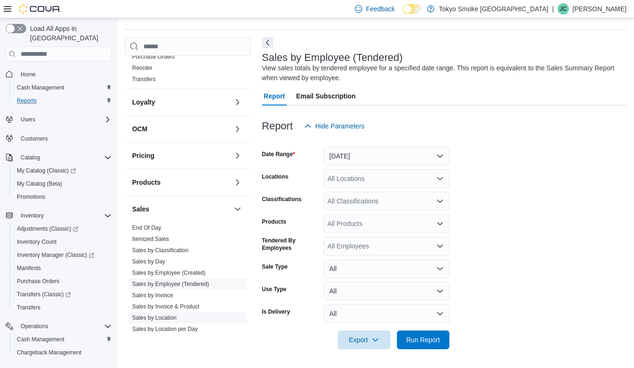
scroll to position [375, 0]
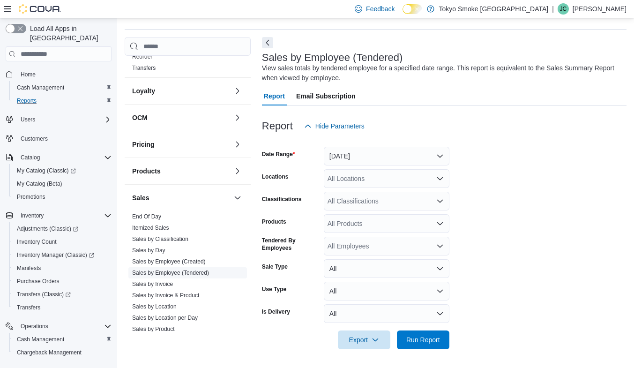
click at [195, 270] on link "Sales by Employee (Tendered)" at bounding box center [170, 273] width 77 height 7
click at [391, 172] on div "All Locations" at bounding box center [387, 178] width 126 height 19
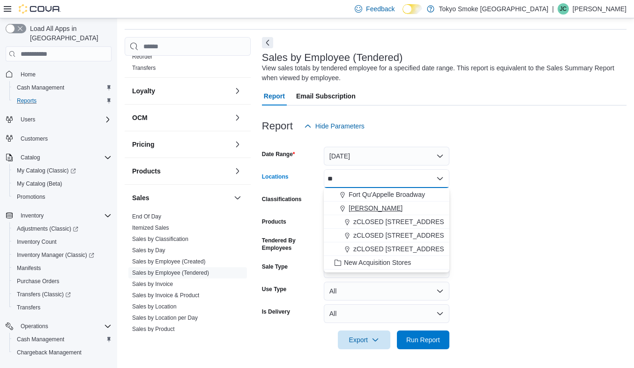
type input "**"
click at [382, 209] on span "[PERSON_NAME]" at bounding box center [376, 207] width 54 height 9
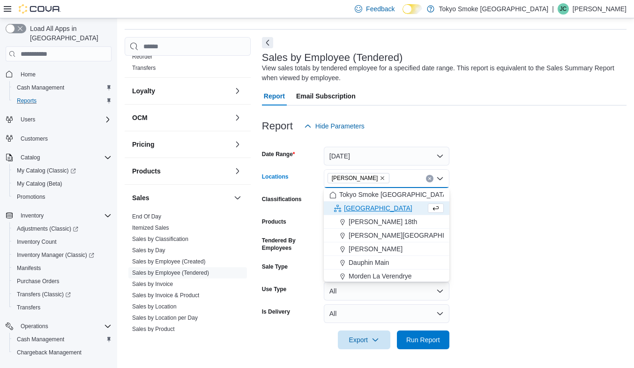
click at [565, 223] on form "Date Range [DATE] Locations [GEOGRAPHIC_DATA][PERSON_NAME] Combo box. Selected.…" at bounding box center [444, 243] width 365 height 214
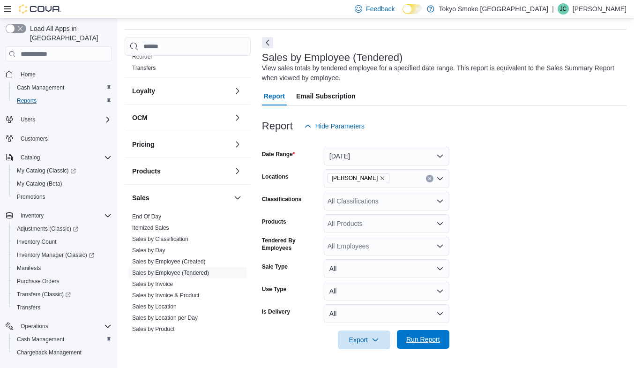
click at [428, 342] on span "Run Report" at bounding box center [424, 339] width 34 height 9
